Goal: Information Seeking & Learning: Learn about a topic

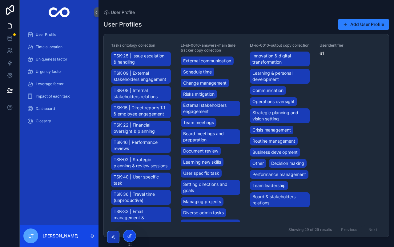
click at [0, 0] on icon at bounding box center [0, 0] width 0 height 0
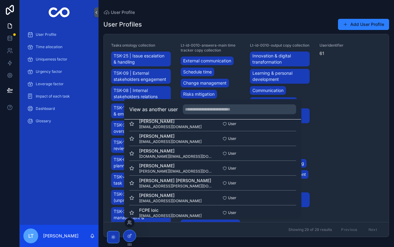
scroll to position [20, 0]
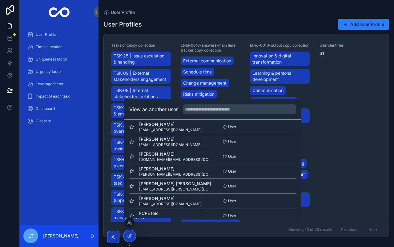
click at [0, 0] on button "Select" at bounding box center [0, 0] width 0 height 0
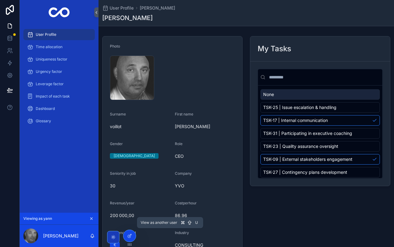
click at [0, 0] on icon at bounding box center [0, 0] width 0 height 0
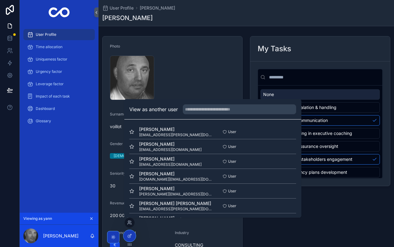
click at [63, 135] on div "User Profile Time allocation Uniqueness factor Urgency factor Leverage factor I…" at bounding box center [59, 119] width 79 height 188
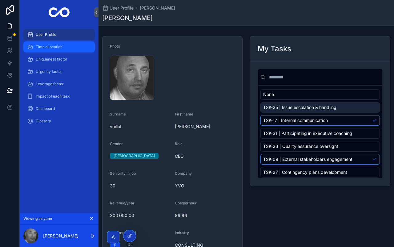
click at [54, 45] on span "Time allocation" at bounding box center [49, 46] width 27 height 5
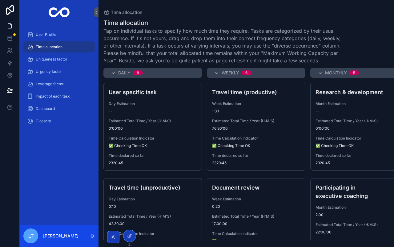
scroll to position [611, 0]
click at [0, 0] on icon at bounding box center [0, 0] width 0 height 0
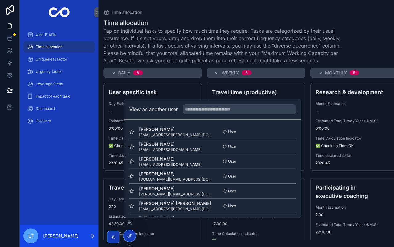
click at [0, 0] on button "Select" at bounding box center [0, 0] width 0 height 0
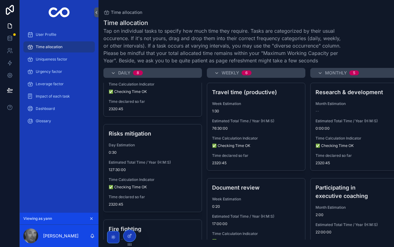
scroll to position [611, 0]
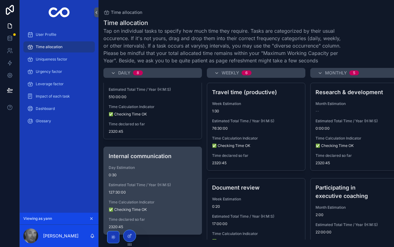
click at [124, 175] on span "0:30" at bounding box center [153, 174] width 88 height 5
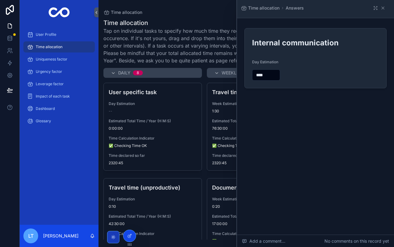
click at [0, 0] on icon at bounding box center [0, 0] width 0 height 0
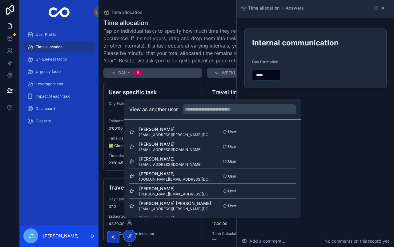
click at [383, 10] on icon "scrollable content" at bounding box center [383, 8] width 5 height 5
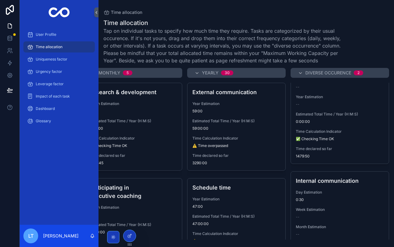
scroll to position [135, 0]
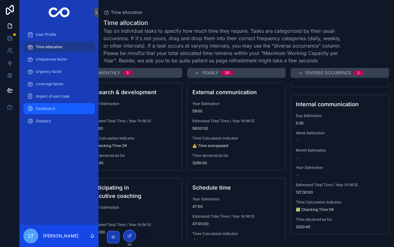
click at [51, 110] on span "Dashboard" at bounding box center [45, 108] width 19 height 5
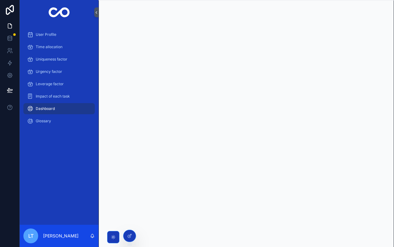
click at [61, 110] on div "Dashboard" at bounding box center [59, 109] width 64 height 10
click at [63, 46] on div "Time allocation" at bounding box center [59, 47] width 64 height 10
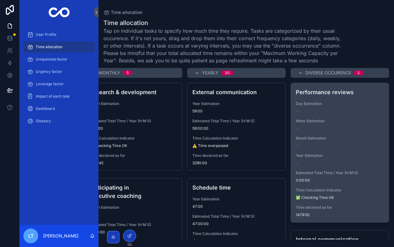
scroll to position [135, 0]
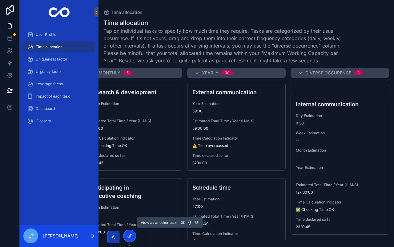
click at [0, 0] on icon at bounding box center [0, 0] width 0 height 0
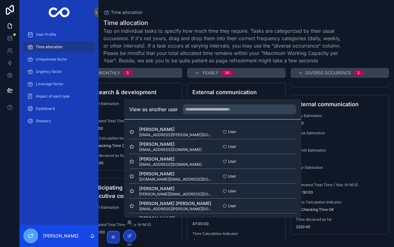
click at [0, 0] on button "Select" at bounding box center [0, 0] width 0 height 0
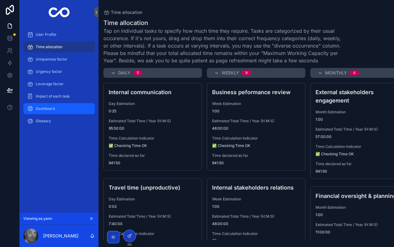
click at [47, 111] on div "Dashboard" at bounding box center [59, 109] width 64 height 10
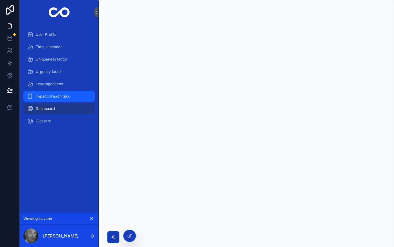
click at [49, 92] on div "Impact of each task" at bounding box center [59, 96] width 64 height 10
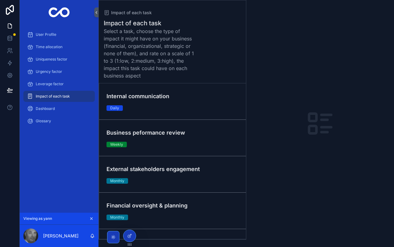
click at [182, 109] on div "Internal communication Daily" at bounding box center [173, 101] width 132 height 19
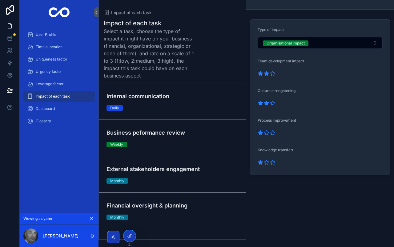
click at [175, 138] on div "Business peformance review Weekly" at bounding box center [173, 137] width 132 height 19
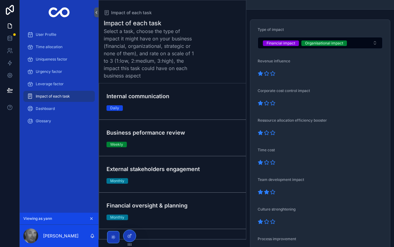
click at [189, 177] on div "External stakeholders engagement Monthly" at bounding box center [173, 174] width 132 height 19
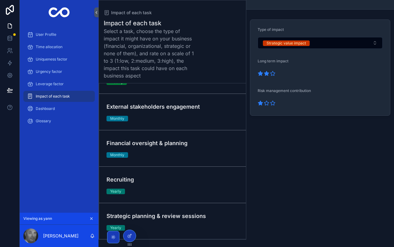
scroll to position [83, 0]
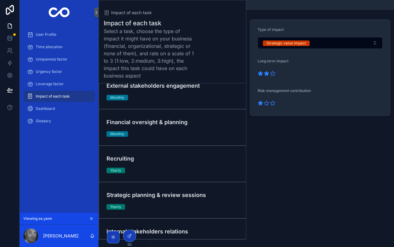
click at [209, 157] on h4 "Recruiting" at bounding box center [173, 158] width 132 height 8
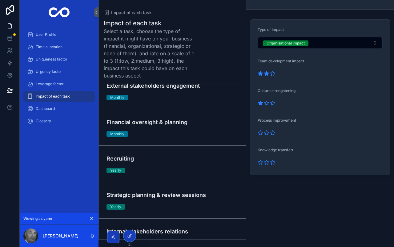
click at [196, 205] on div "Strategic planning & review sessions Yearly" at bounding box center [173, 199] width 132 height 19
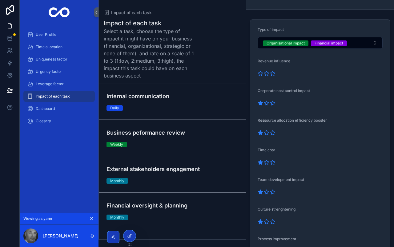
click at [215, 110] on div "Internal communication Daily" at bounding box center [173, 101] width 132 height 19
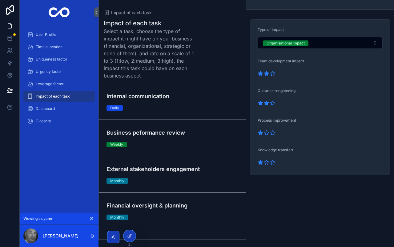
click at [216, 147] on div "Business peformance review Weekly" at bounding box center [173, 137] width 132 height 19
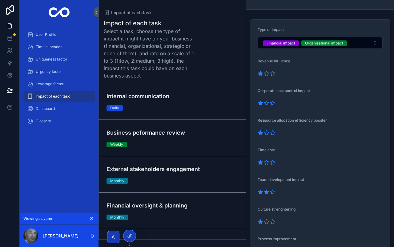
click at [216, 173] on div "External stakeholders engagement Monthly" at bounding box center [173, 174] width 132 height 19
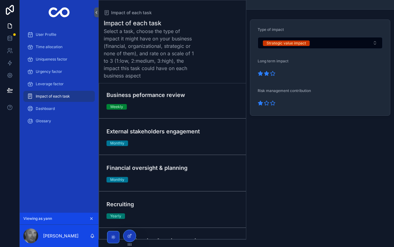
scroll to position [35, 0]
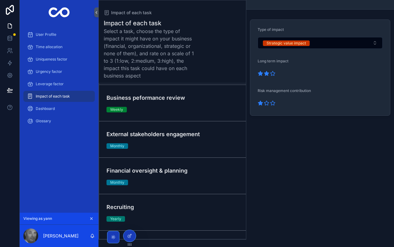
click at [218, 134] on h4 "External stakeholders engagement" at bounding box center [173, 134] width 132 height 8
click at [209, 182] on div "Financial oversight & planning Monthly" at bounding box center [173, 175] width 132 height 19
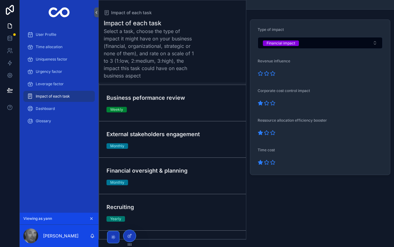
click at [196, 217] on div "Recruiting Yearly" at bounding box center [173, 211] width 132 height 19
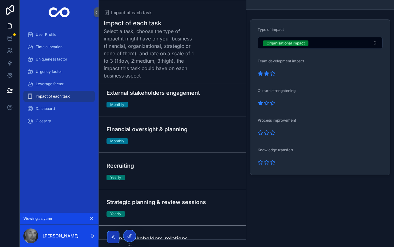
scroll to position [82, 0]
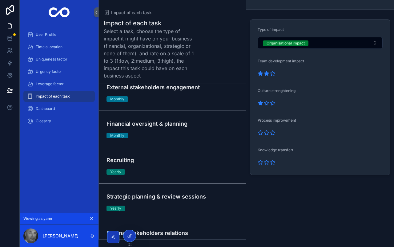
click at [206, 204] on div "Strategic planning & review sessions Yearly" at bounding box center [173, 201] width 132 height 19
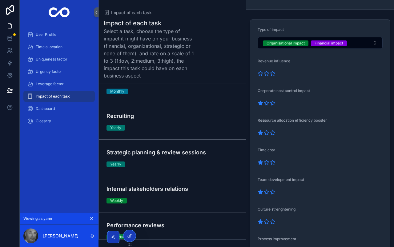
scroll to position [127, 0]
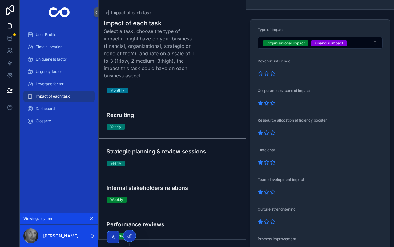
click at [206, 204] on link "Internal stakeholders relations Weekly" at bounding box center [172, 193] width 147 height 36
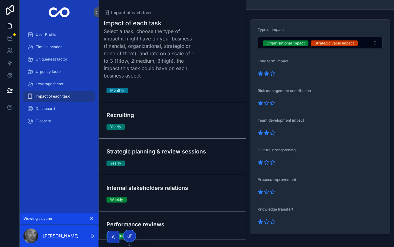
click at [199, 225] on h4 "Performance reviews" at bounding box center [173, 224] width 132 height 8
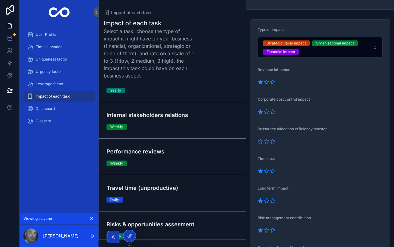
scroll to position [200, 0]
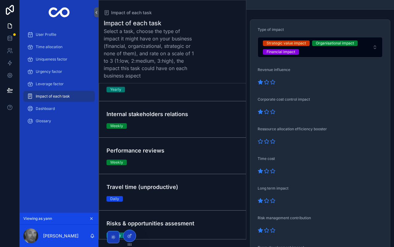
click at [206, 186] on h4 "Travel time (unproductive)" at bounding box center [173, 186] width 132 height 8
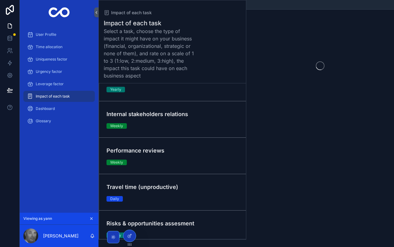
scroll to position [242, 0]
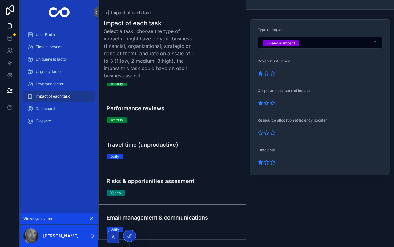
click at [218, 189] on div "Risks & opportunities assesment Yearly" at bounding box center [173, 186] width 132 height 19
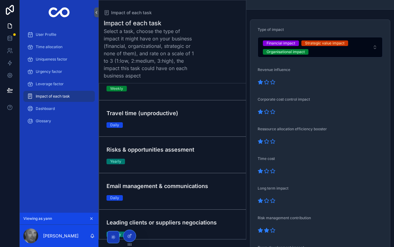
scroll to position [275, 0]
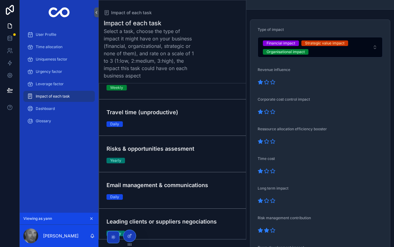
click at [218, 196] on div "Email management & communications Daily" at bounding box center [173, 190] width 132 height 19
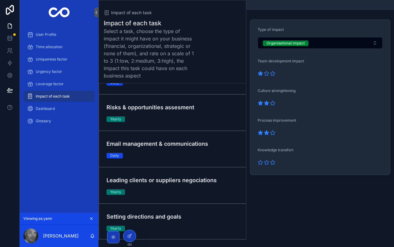
scroll to position [317, 0]
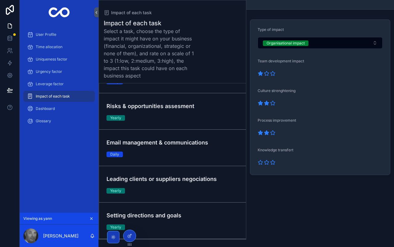
click at [224, 195] on link "Leading clients or suppliers negociations Yearly" at bounding box center [172, 184] width 147 height 36
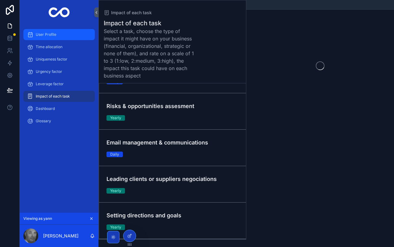
click at [48, 33] on span "User Profile" at bounding box center [46, 34] width 21 height 5
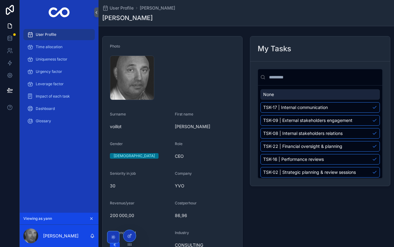
scroll to position [141, 0]
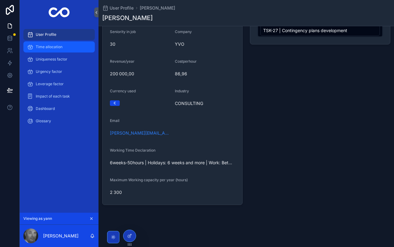
click at [67, 46] on div "Time allocation" at bounding box center [59, 47] width 64 height 10
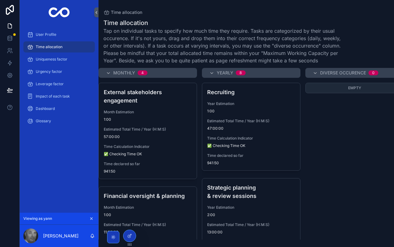
scroll to position [0, 227]
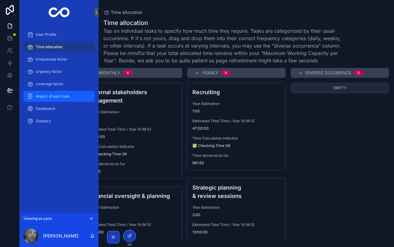
click at [60, 97] on span "Impact of each task" at bounding box center [53, 96] width 34 height 5
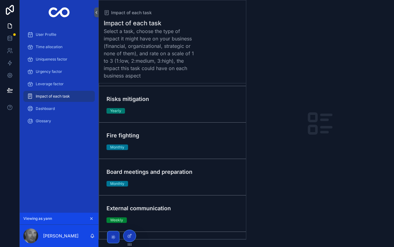
scroll to position [798, 0]
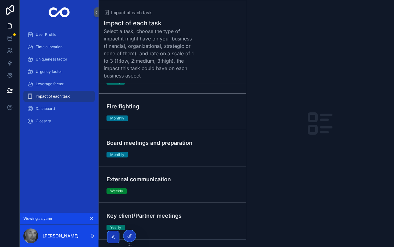
click at [196, 222] on div "Key client/Partner meetings Yearly" at bounding box center [173, 220] width 132 height 19
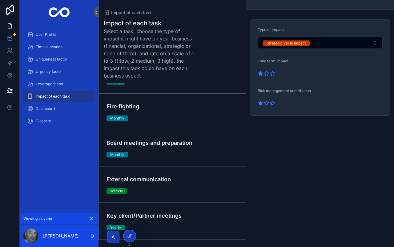
click at [213, 185] on div "External communication Weekly" at bounding box center [173, 184] width 132 height 19
click at [200, 148] on div "Board meetings and preparation Monthly" at bounding box center [173, 147] width 132 height 19
click at [61, 49] on span "Time allocation" at bounding box center [49, 46] width 27 height 5
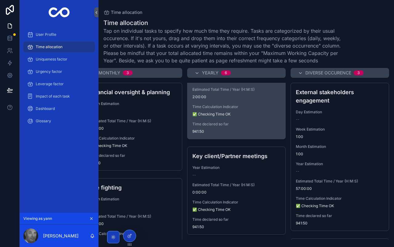
scroll to position [1, 0]
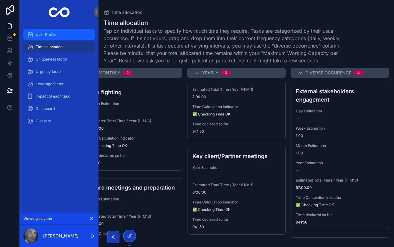
click at [59, 37] on div "User Profile" at bounding box center [59, 35] width 64 height 10
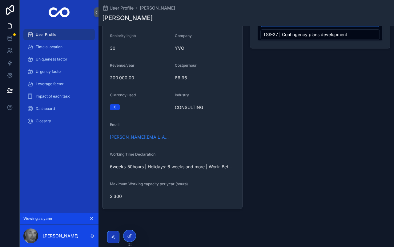
scroll to position [138, 0]
click at [117, 169] on div "6weeks-50hours | Holidays: 6 weeks and more | Work: Between 40 and 50 hours" at bounding box center [172, 166] width 125 height 10
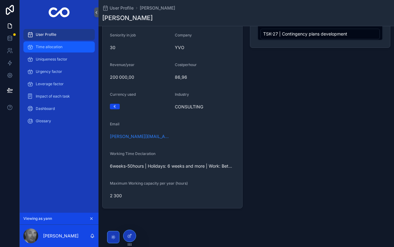
click at [65, 47] on div "Time allocation" at bounding box center [59, 47] width 64 height 10
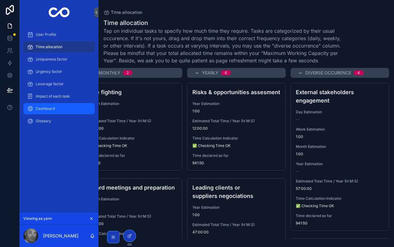
click at [64, 106] on div "Dashboard" at bounding box center [59, 109] width 64 height 10
